Goal: Task Accomplishment & Management: Manage account settings

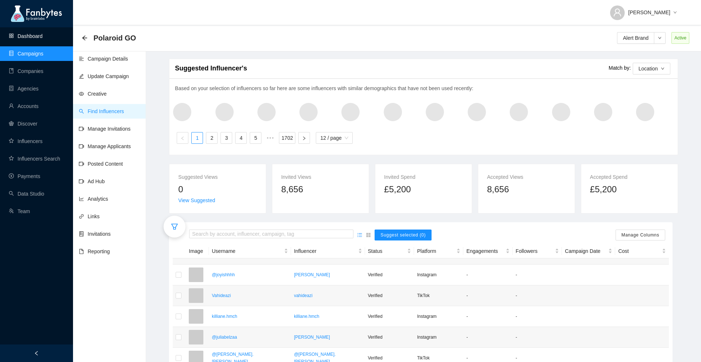
click at [29, 35] on link "Dashboard" at bounding box center [26, 36] width 34 height 6
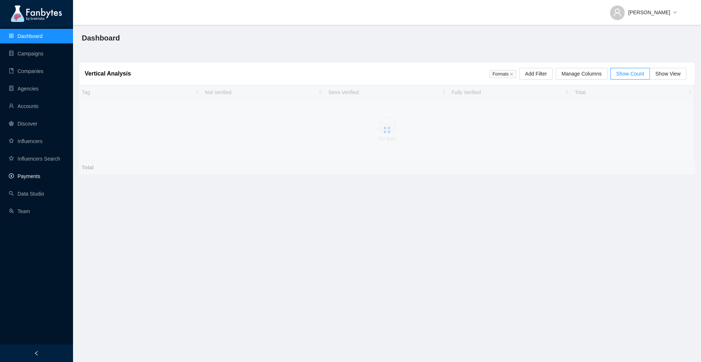
click at [29, 176] on link "Payments" at bounding box center [24, 176] width 31 height 6
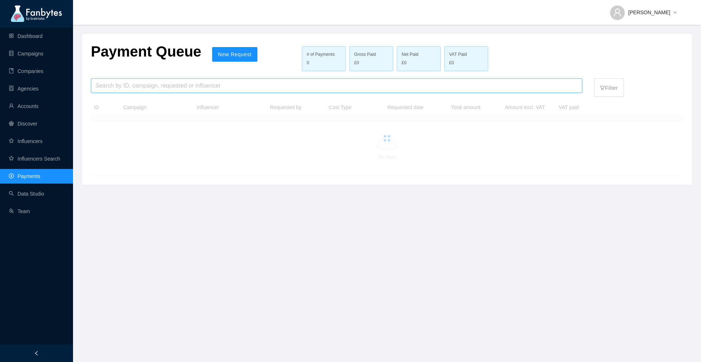
click at [155, 87] on input "search" at bounding box center [336, 86] width 483 height 14
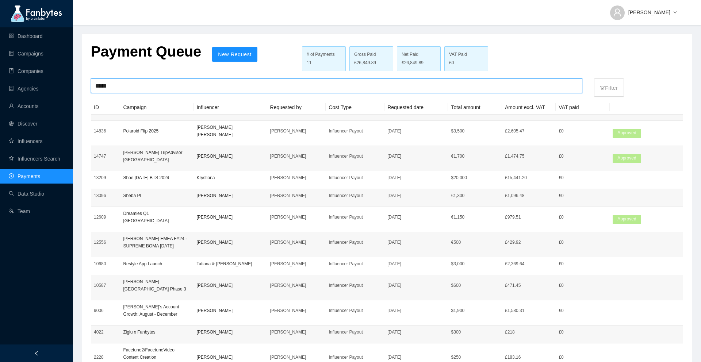
type input "*****"
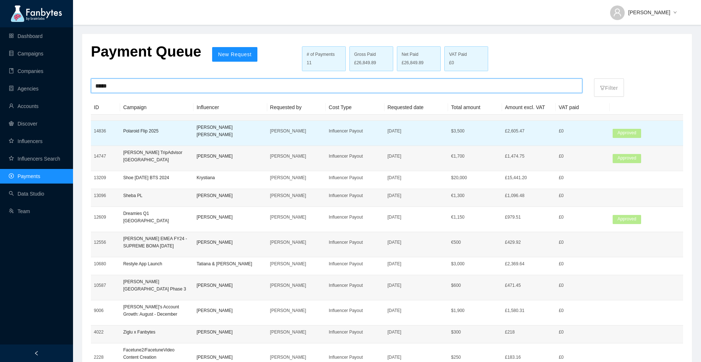
click at [257, 132] on td "[PERSON_NAME] [PERSON_NAME]" at bounding box center [229, 133] width 73 height 25
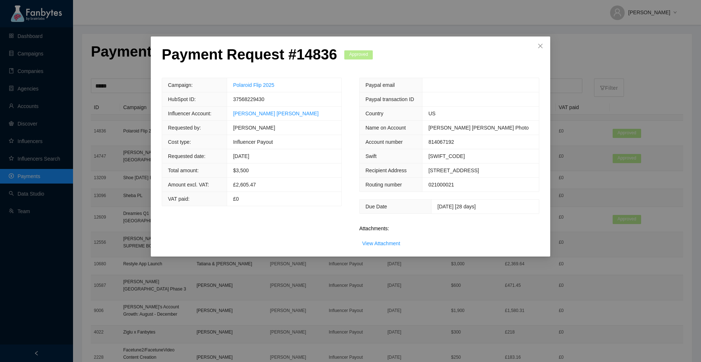
click at [377, 247] on div "Attachments: View Attachment" at bounding box center [449, 238] width 180 height 19
click at [377, 246] on link "View Attachment" at bounding box center [381, 244] width 38 height 6
click at [381, 246] on link "View Attachment" at bounding box center [381, 244] width 38 height 6
click at [541, 44] on icon "close" at bounding box center [540, 46] width 6 height 6
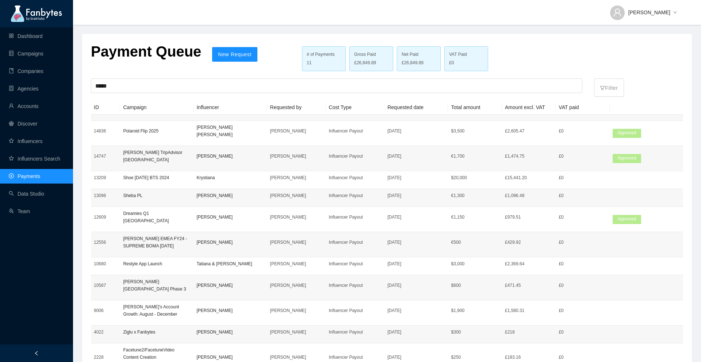
click at [561, 51] on div "Payment Queue New Request # of Payments 11 Gross Paid £26,849.89 Net Paid £26,8…" at bounding box center [387, 221] width 610 height 374
